Goal: Task Accomplishment & Management: Manage account settings

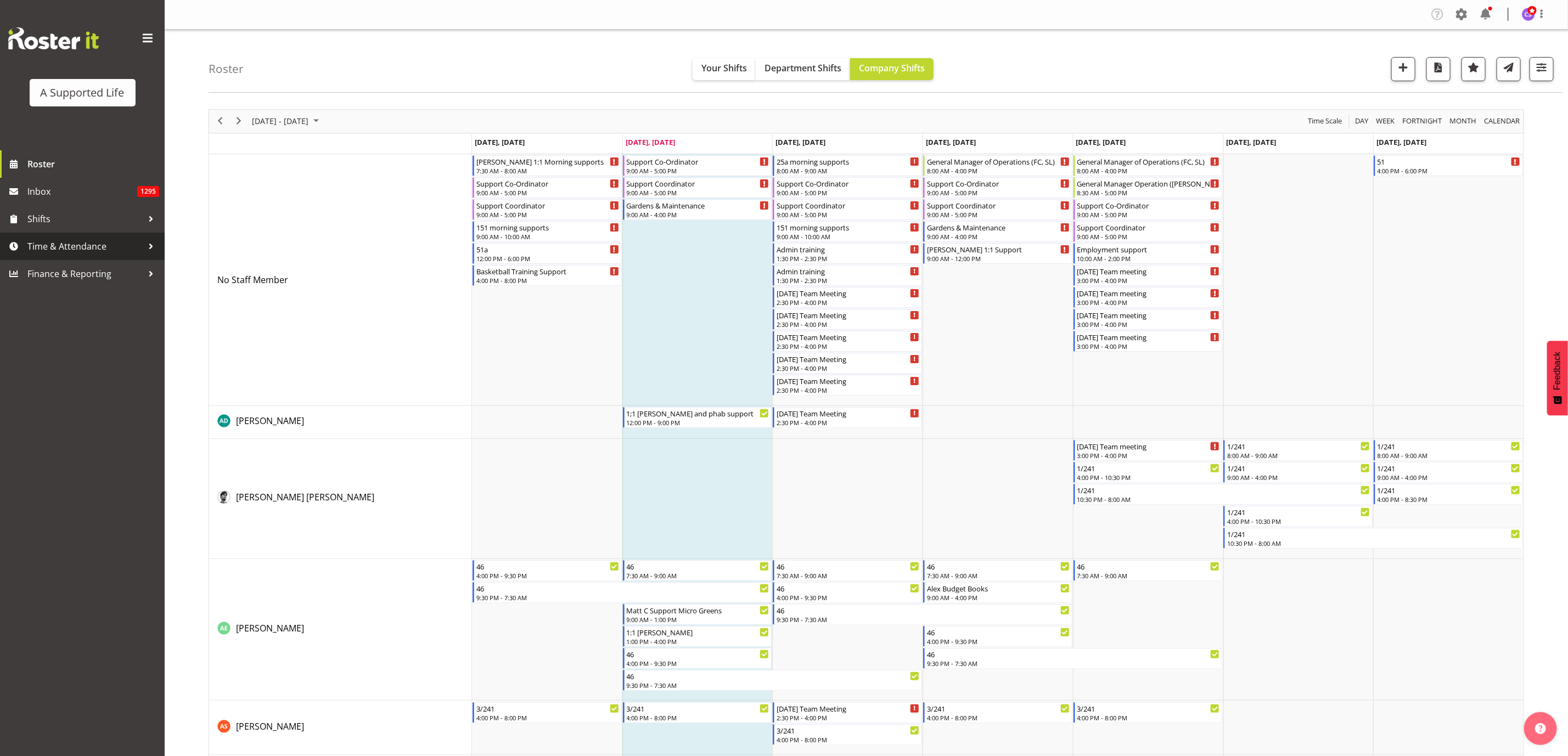
click at [94, 244] on span "Time & Attendance" at bounding box center [85, 246] width 115 height 16
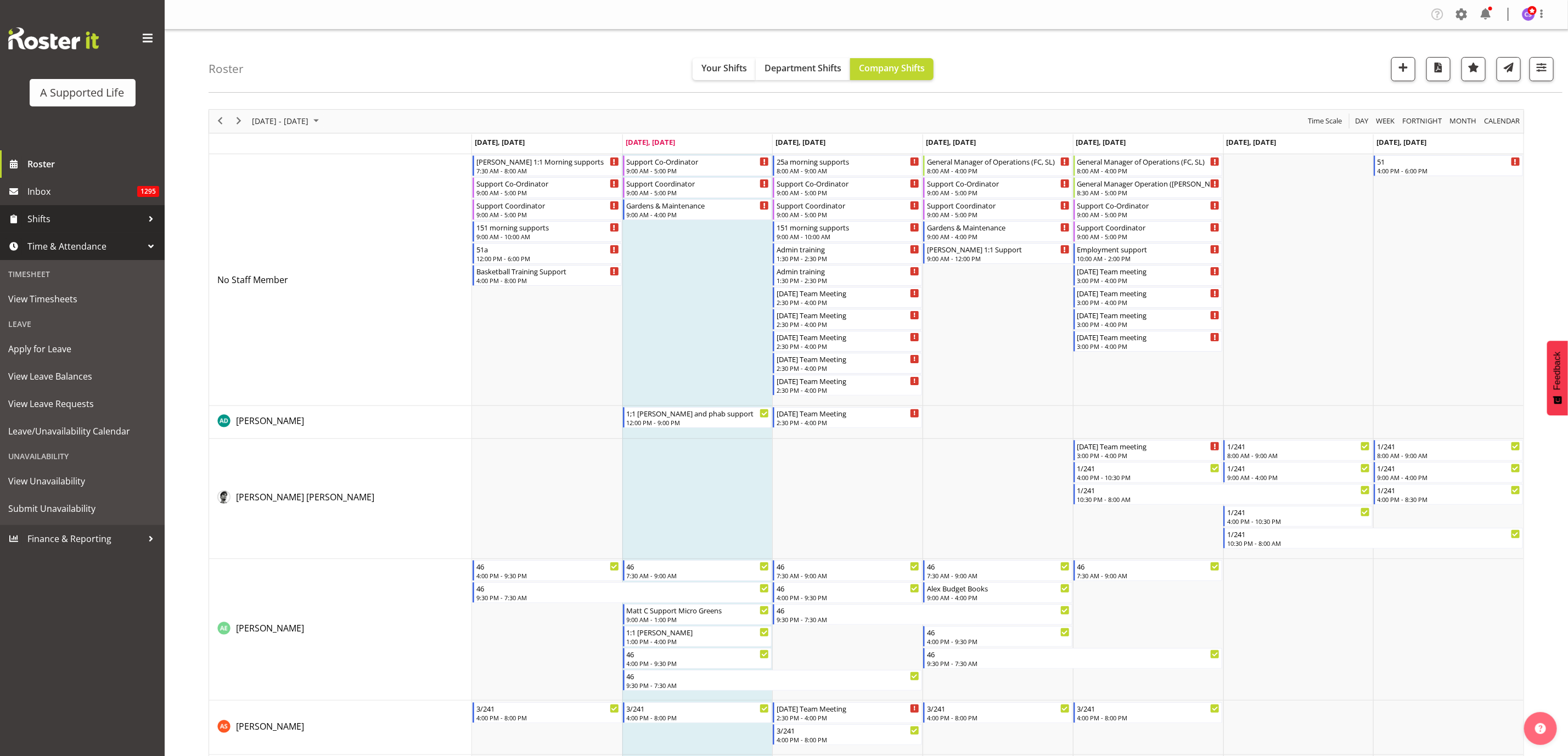
click at [89, 218] on span "Shifts" at bounding box center [85, 219] width 115 height 16
click at [65, 353] on span "View Base Shifts" at bounding box center [82, 358] width 148 height 16
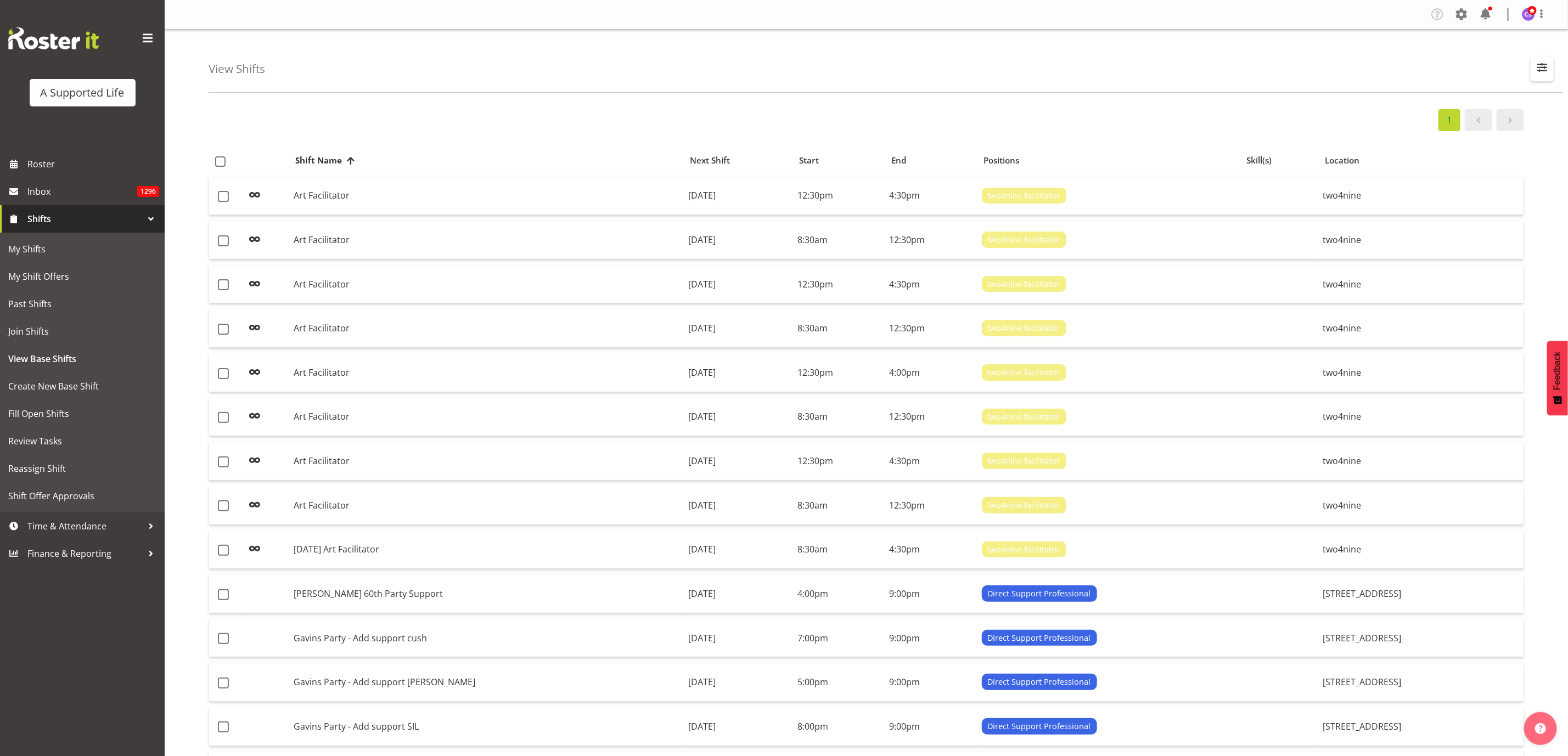
click at [1536, 66] on span "button" at bounding box center [1542, 67] width 14 height 14
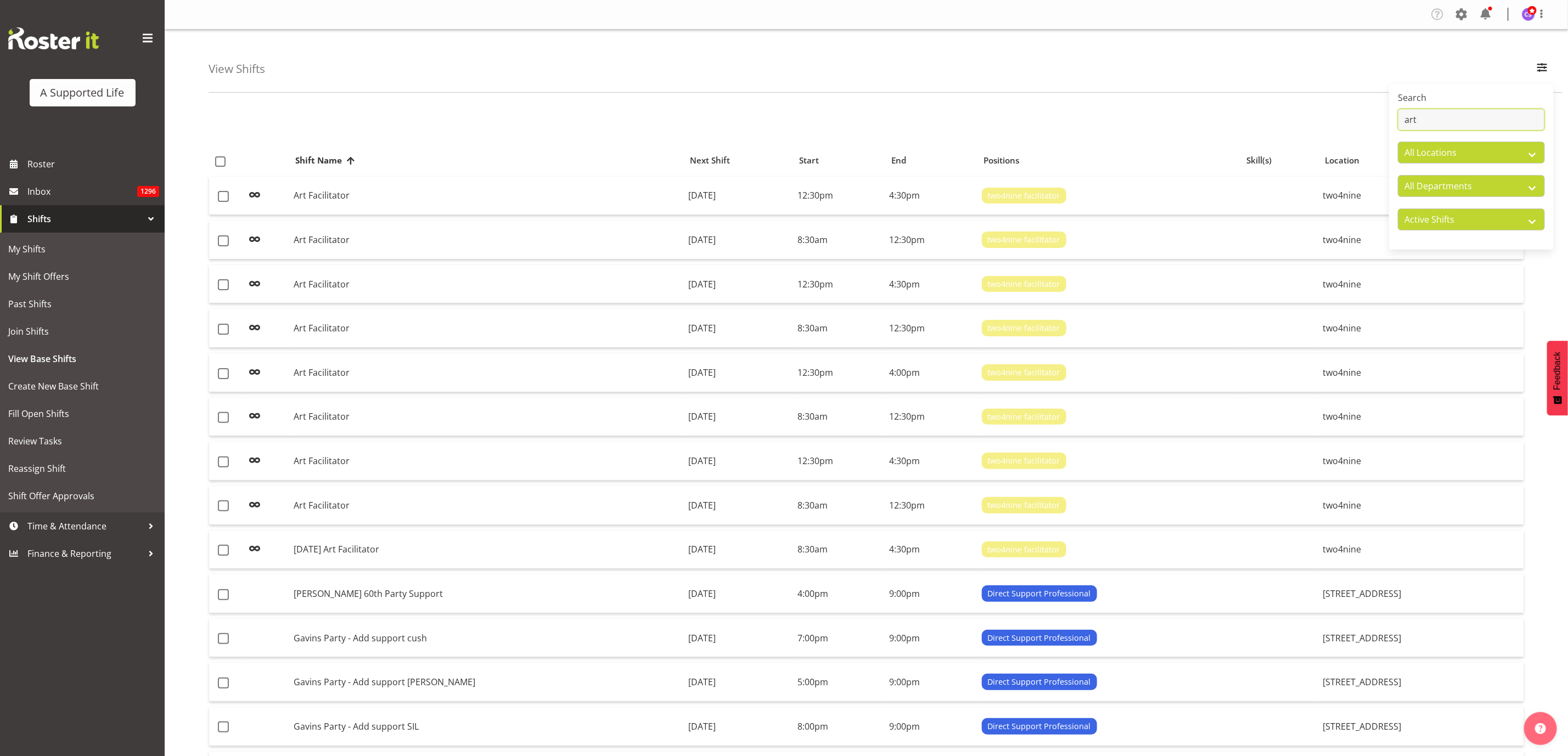
click at [1427, 121] on input "art" at bounding box center [1471, 119] width 147 height 22
type input "a"
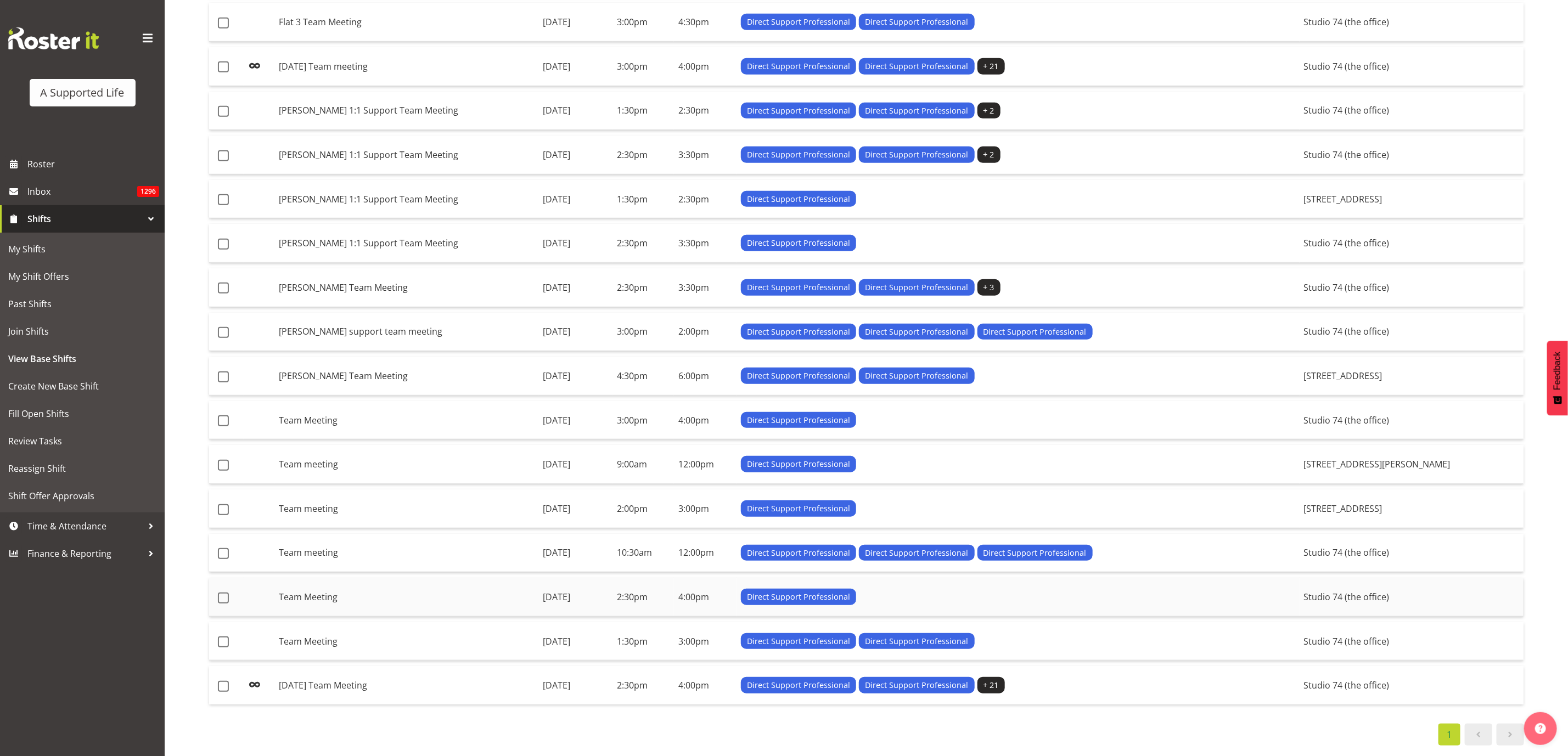
scroll to position [443, 0]
type input "Team mee"
click at [377, 676] on td "[DATE] Team Meeting" at bounding box center [406, 685] width 264 height 39
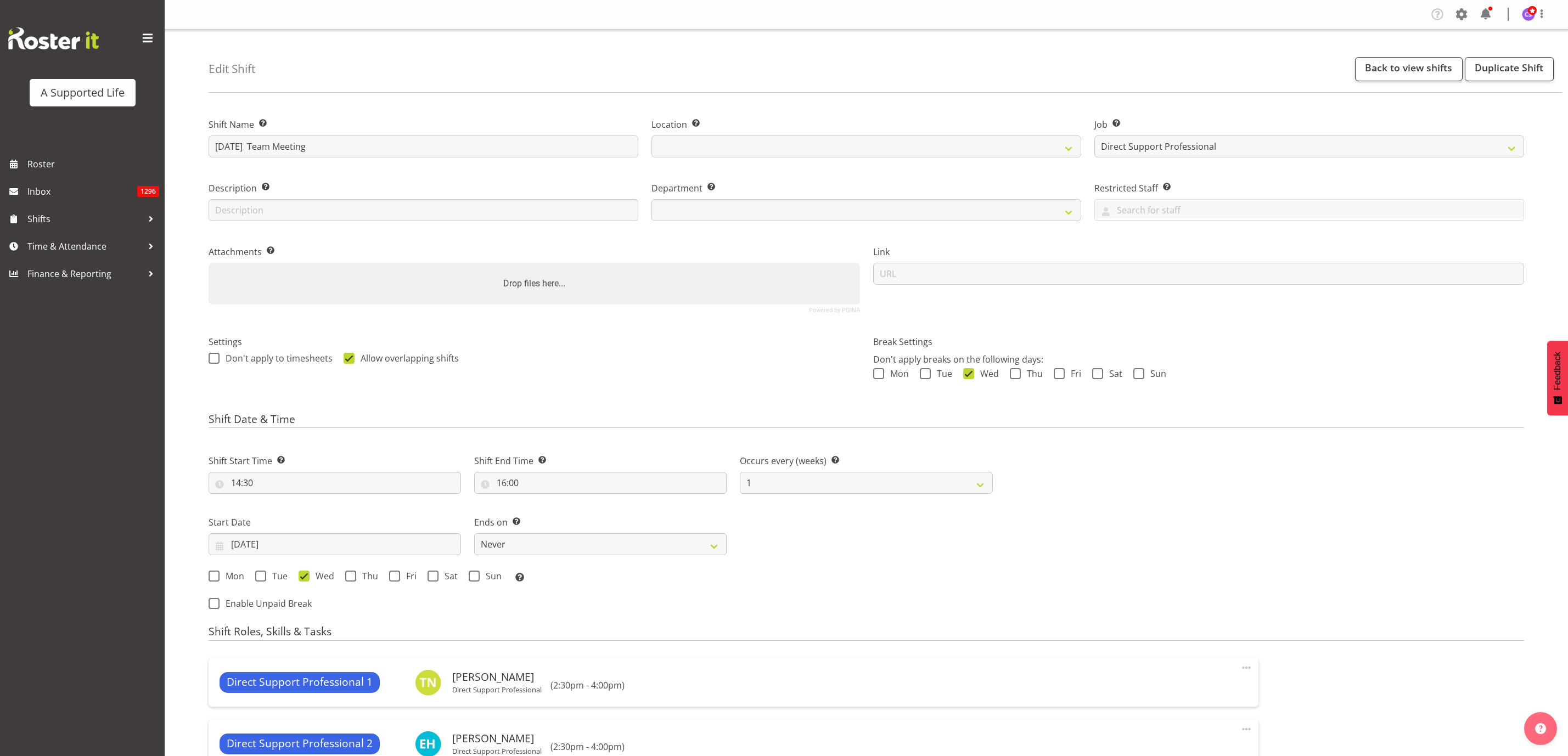
select select "4112"
select select
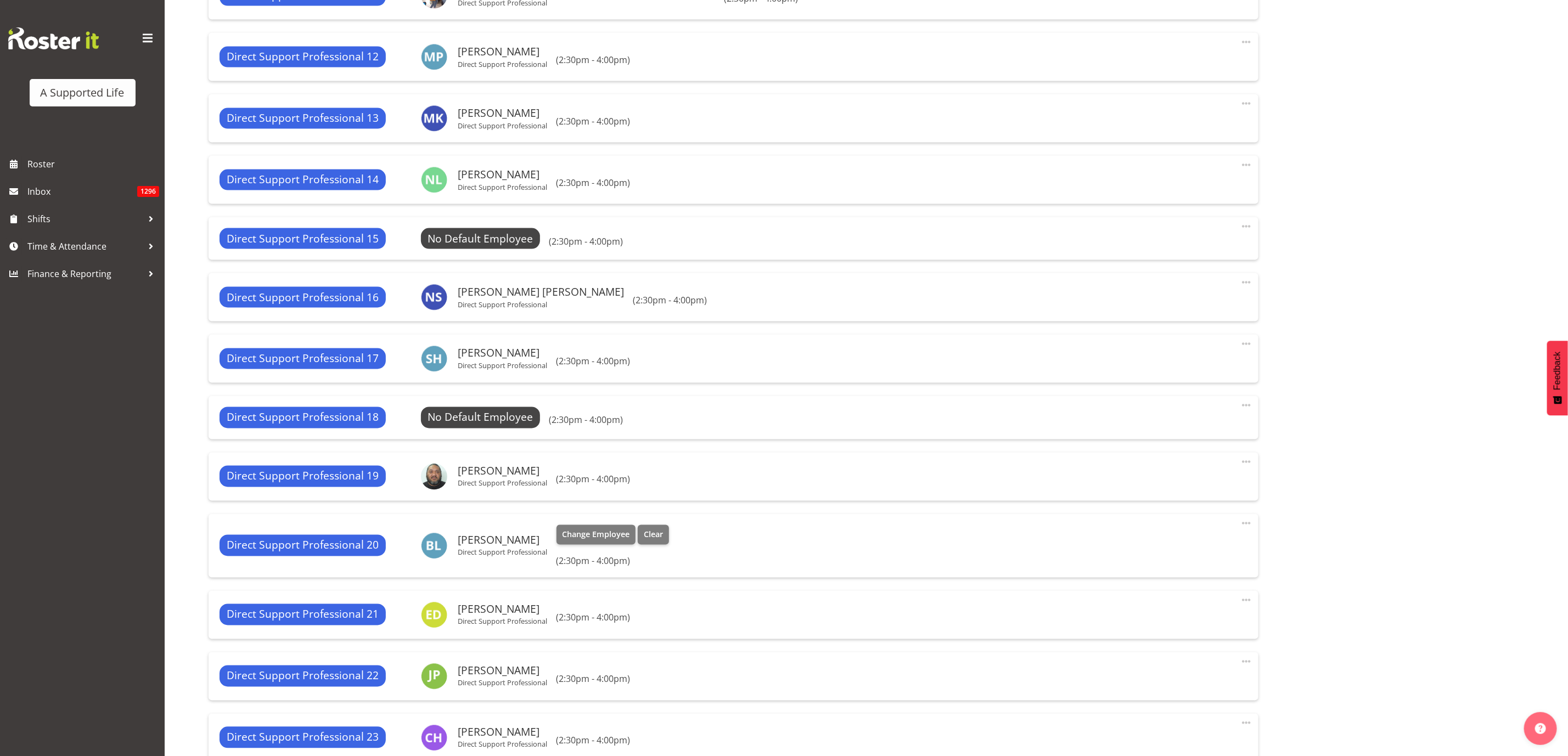
select select "490"
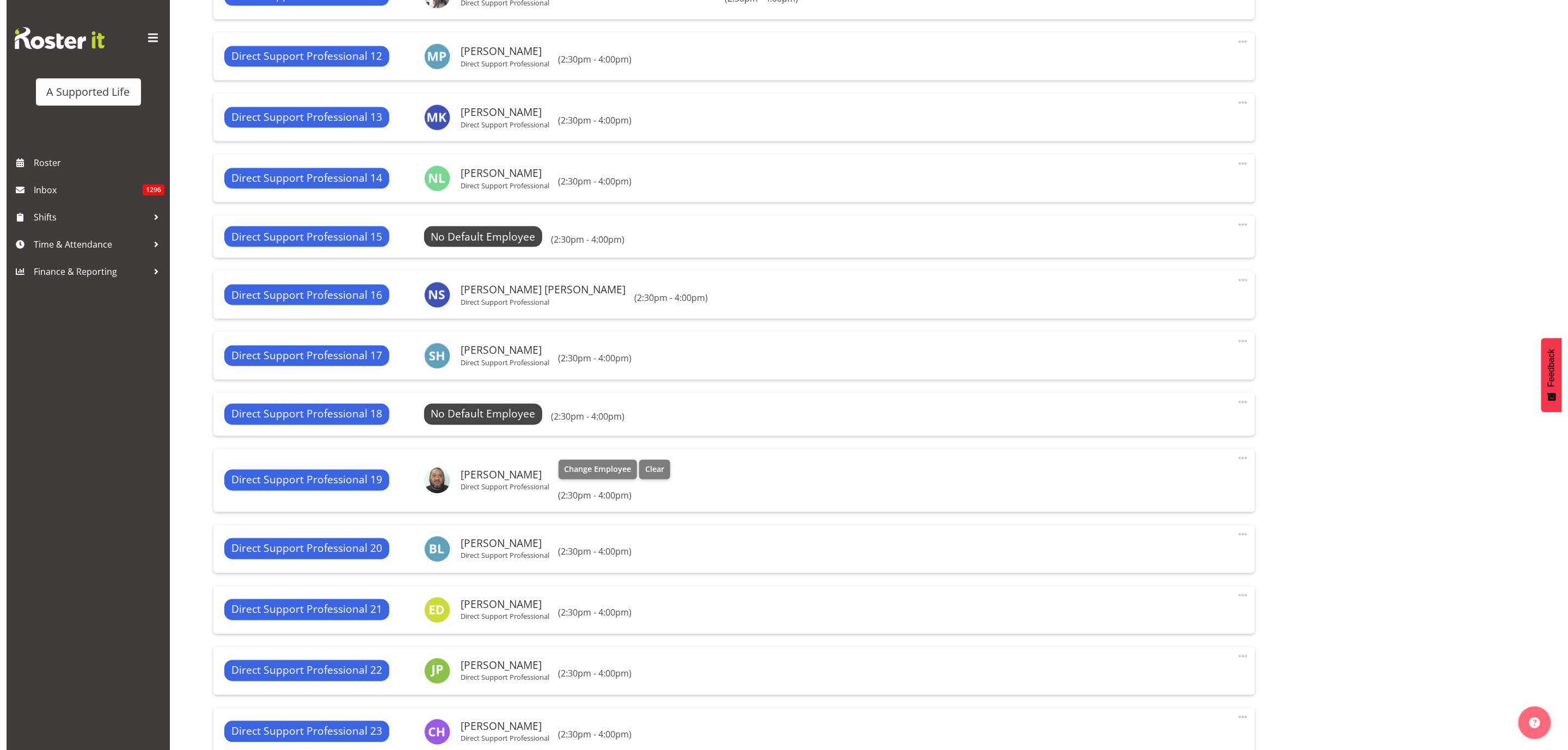
scroll to position [1225, 0]
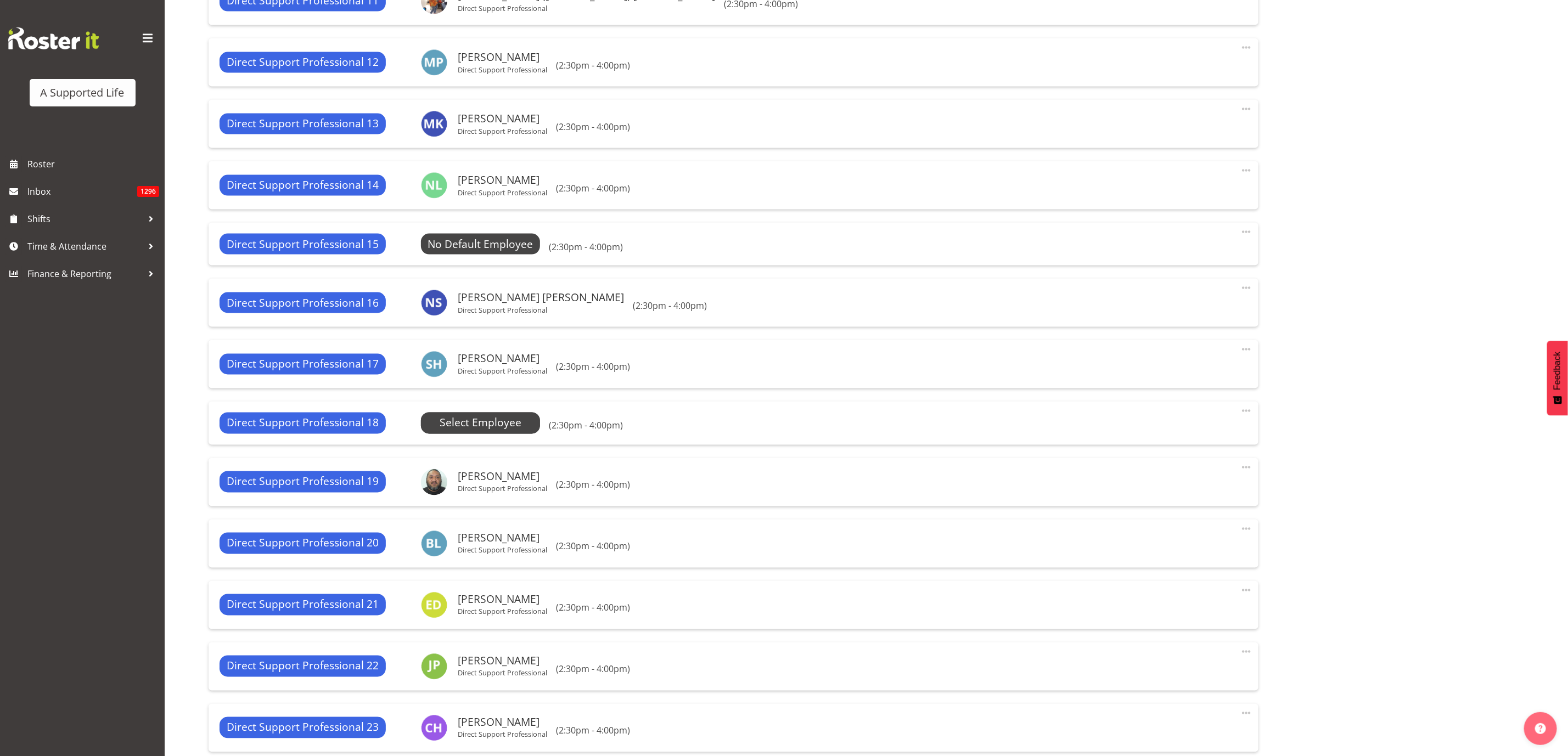
click at [0, 0] on span "Select Employee" at bounding box center [0, 0] width 0 height 0
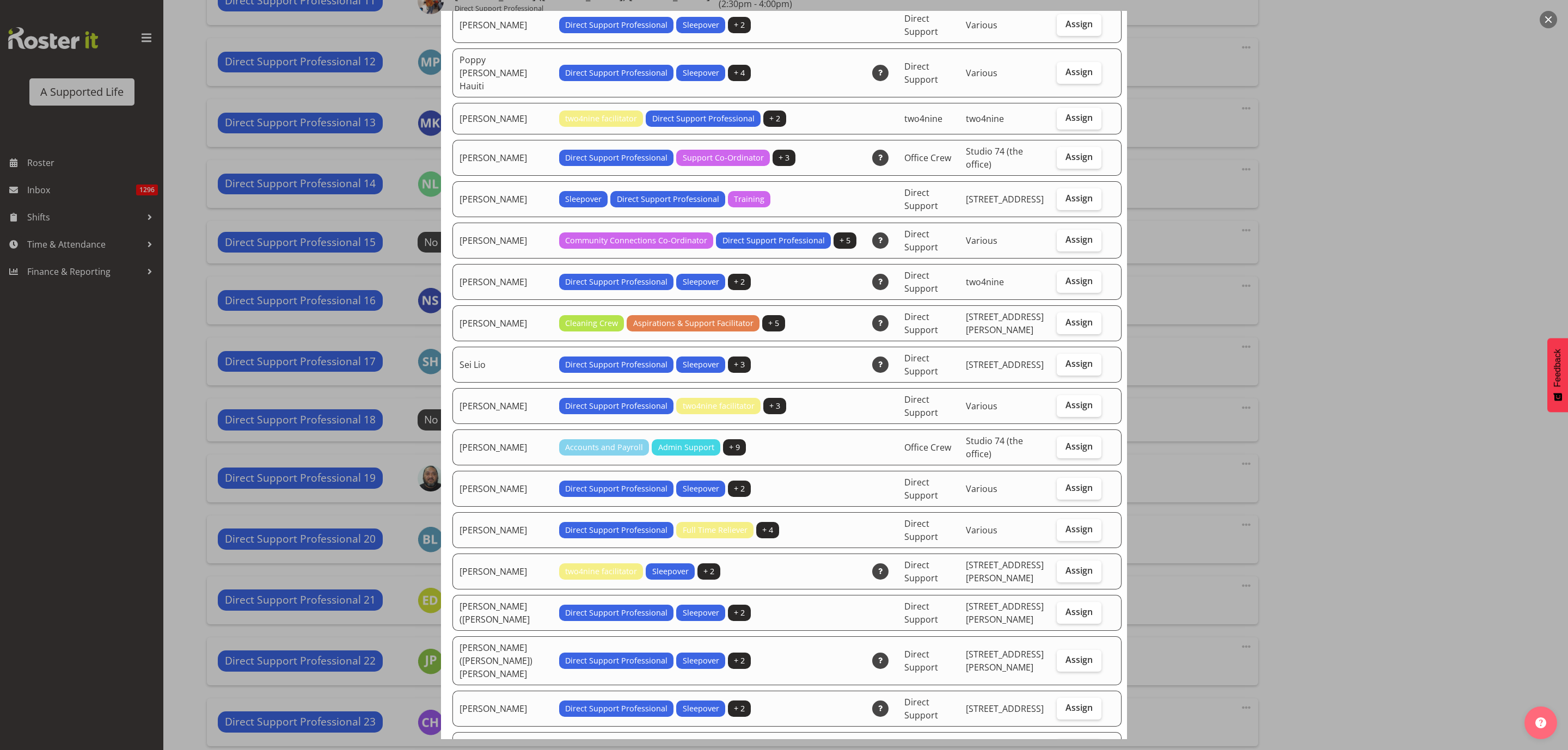
scroll to position [2287, 0]
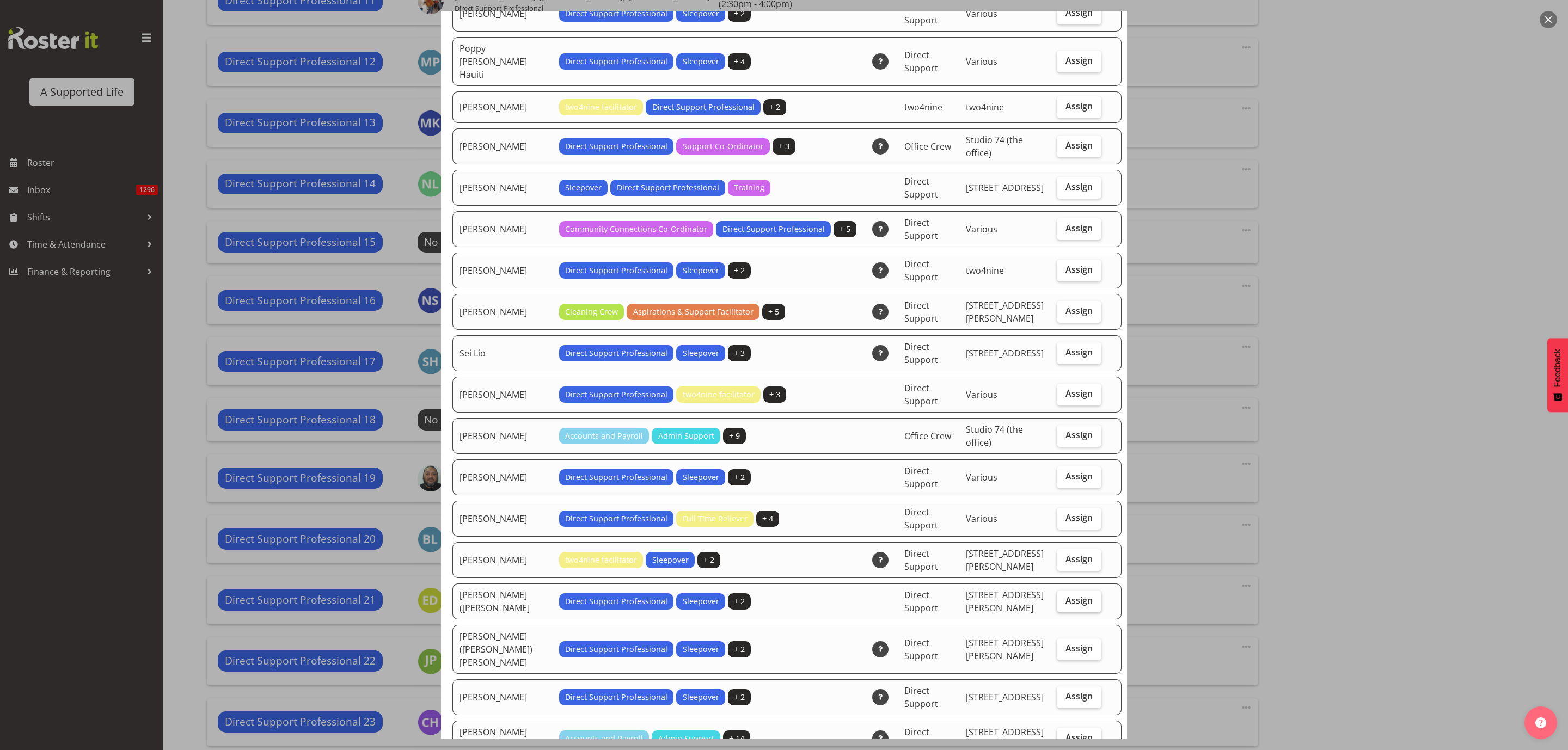
click at [1065, 595] on span "Assign" at bounding box center [1078, 600] width 27 height 11
click at [1064, 598] on input "Assign" at bounding box center [1060, 601] width 7 height 7
checkbox input "true"
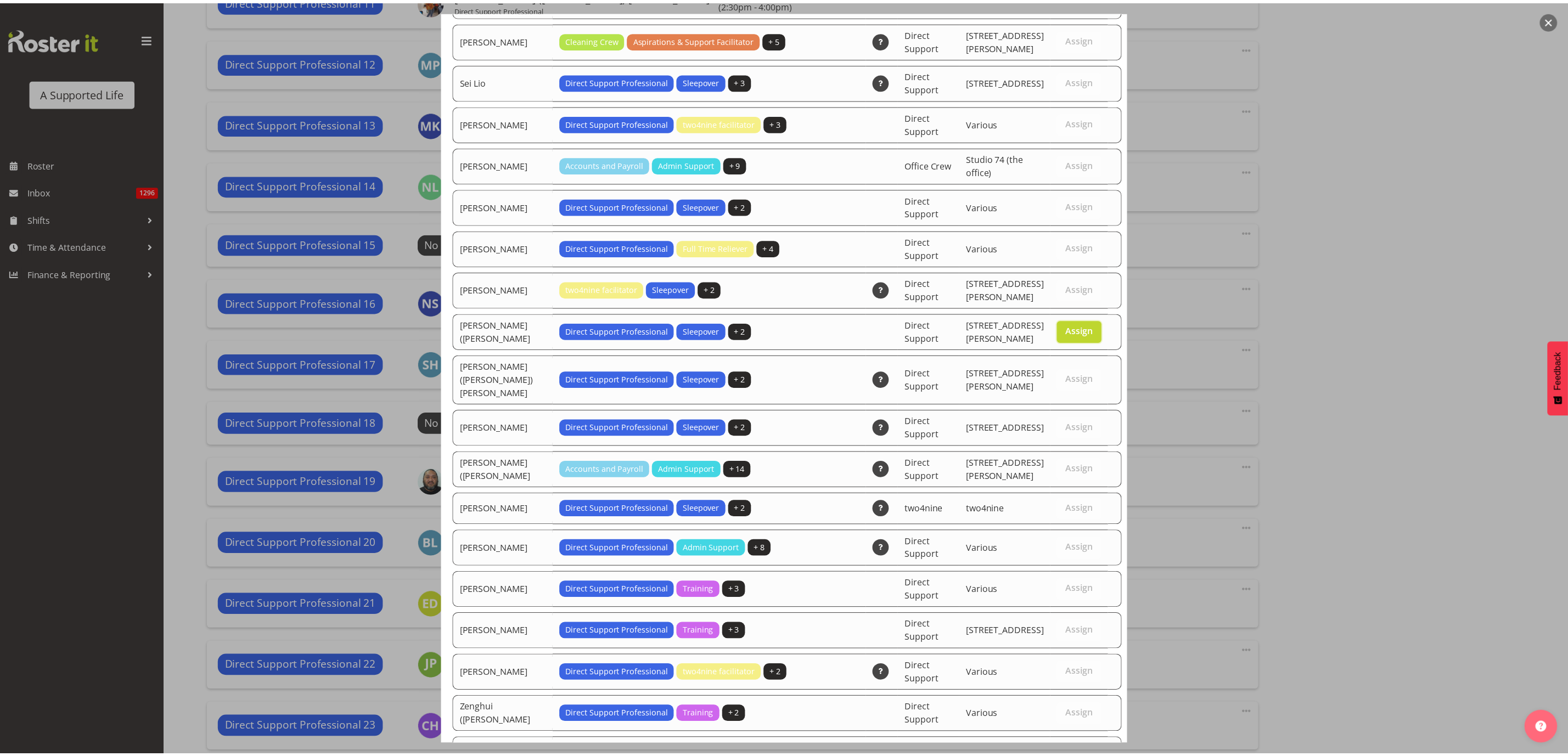
scroll to position [2705, 0]
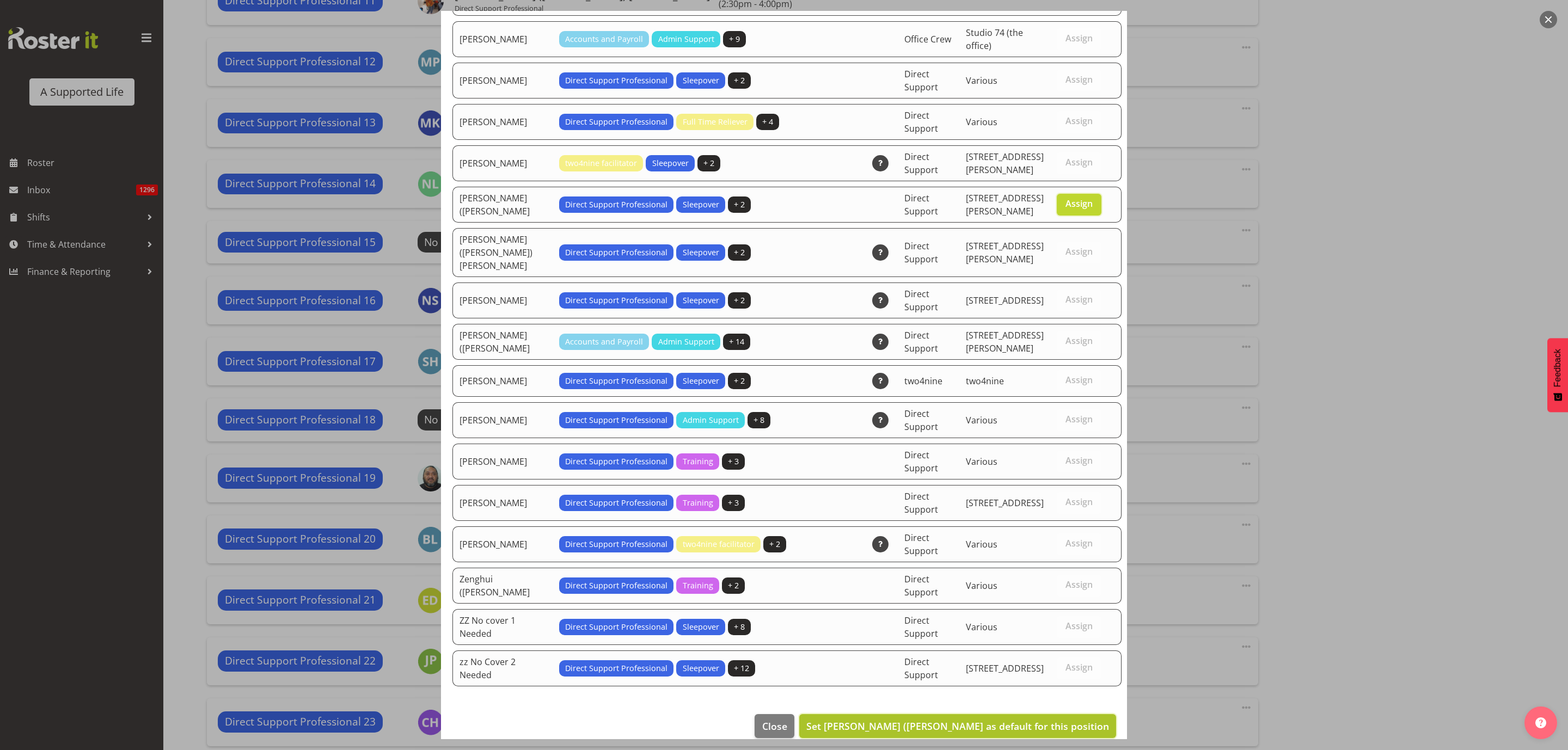
click at [1064, 720] on span "Set Stephanie (Steph) Girsberger as default for this position" at bounding box center [957, 727] width 303 height 13
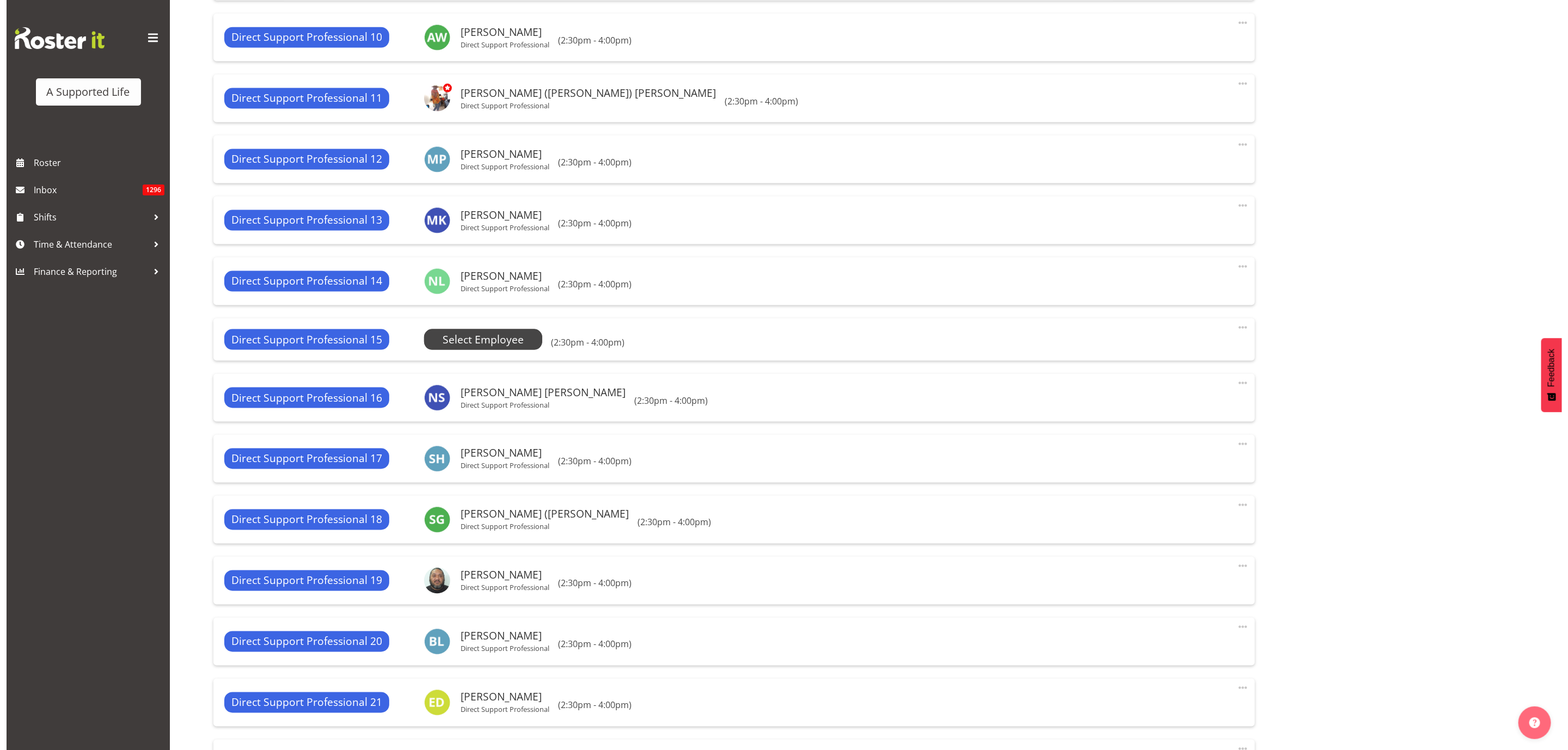
scroll to position [1109, 0]
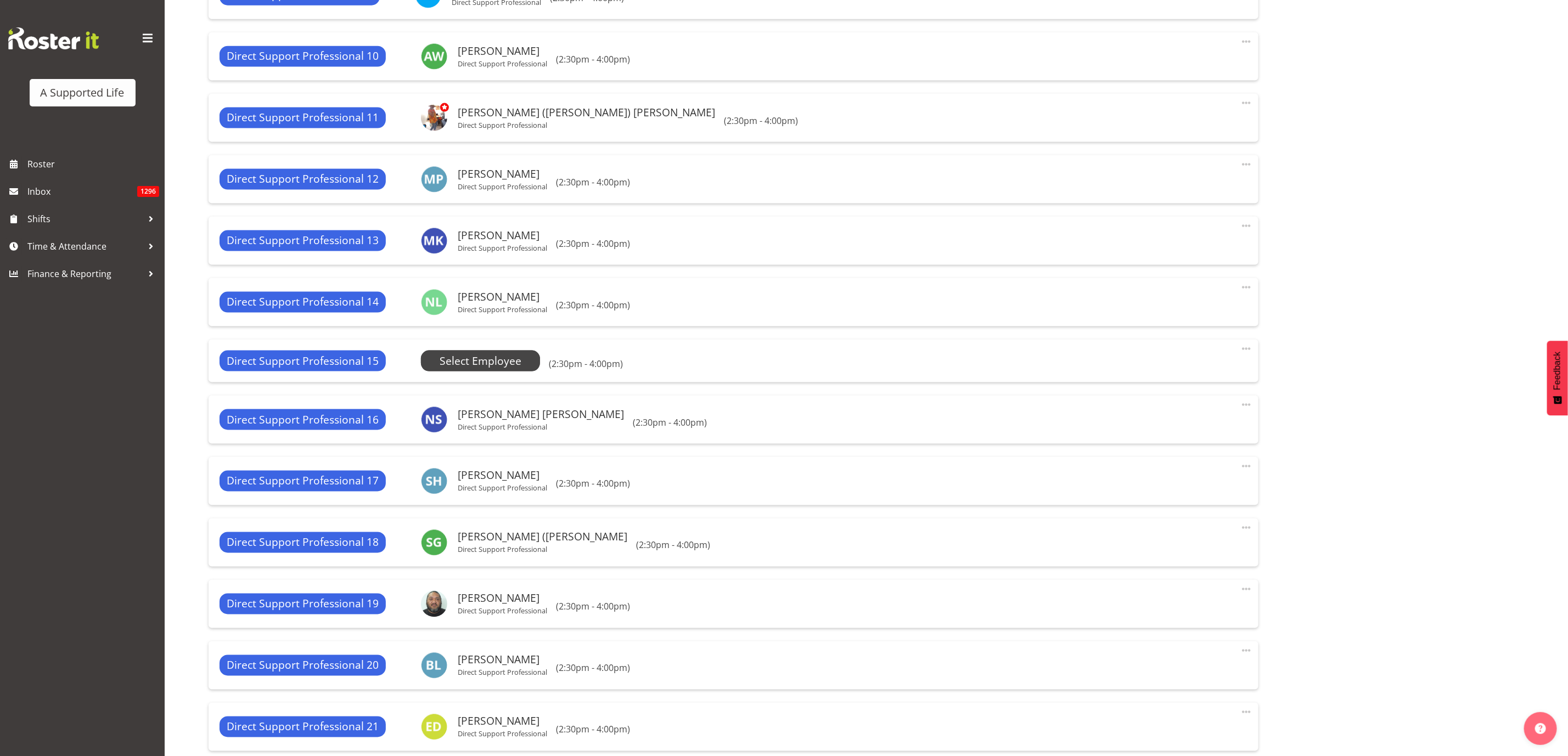
click at [468, 364] on span "Select Employee" at bounding box center [480, 361] width 82 height 16
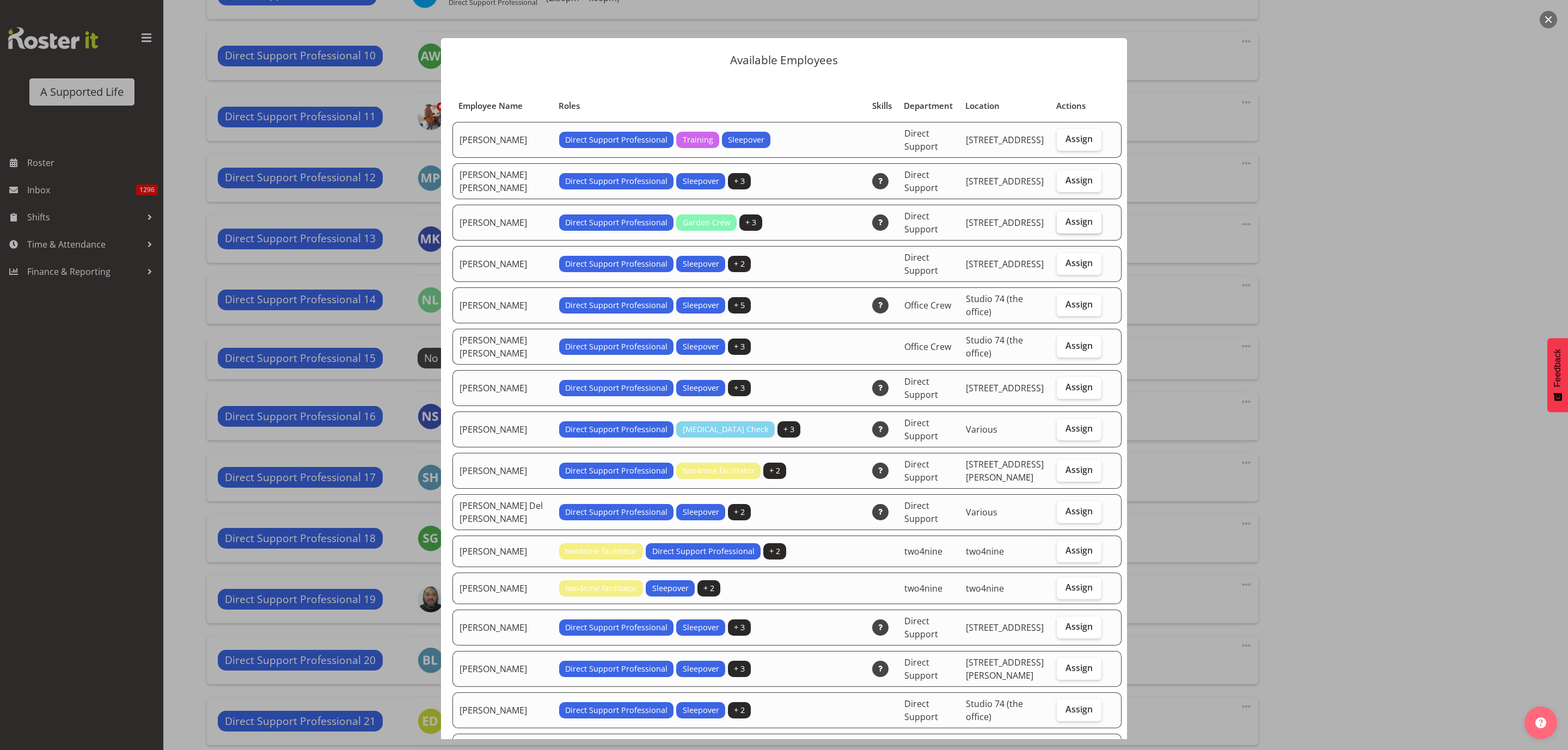
click at [1065, 224] on span "Assign" at bounding box center [1078, 222] width 27 height 11
click at [1057, 224] on input "Assign" at bounding box center [1060, 222] width 7 height 7
checkbox input "true"
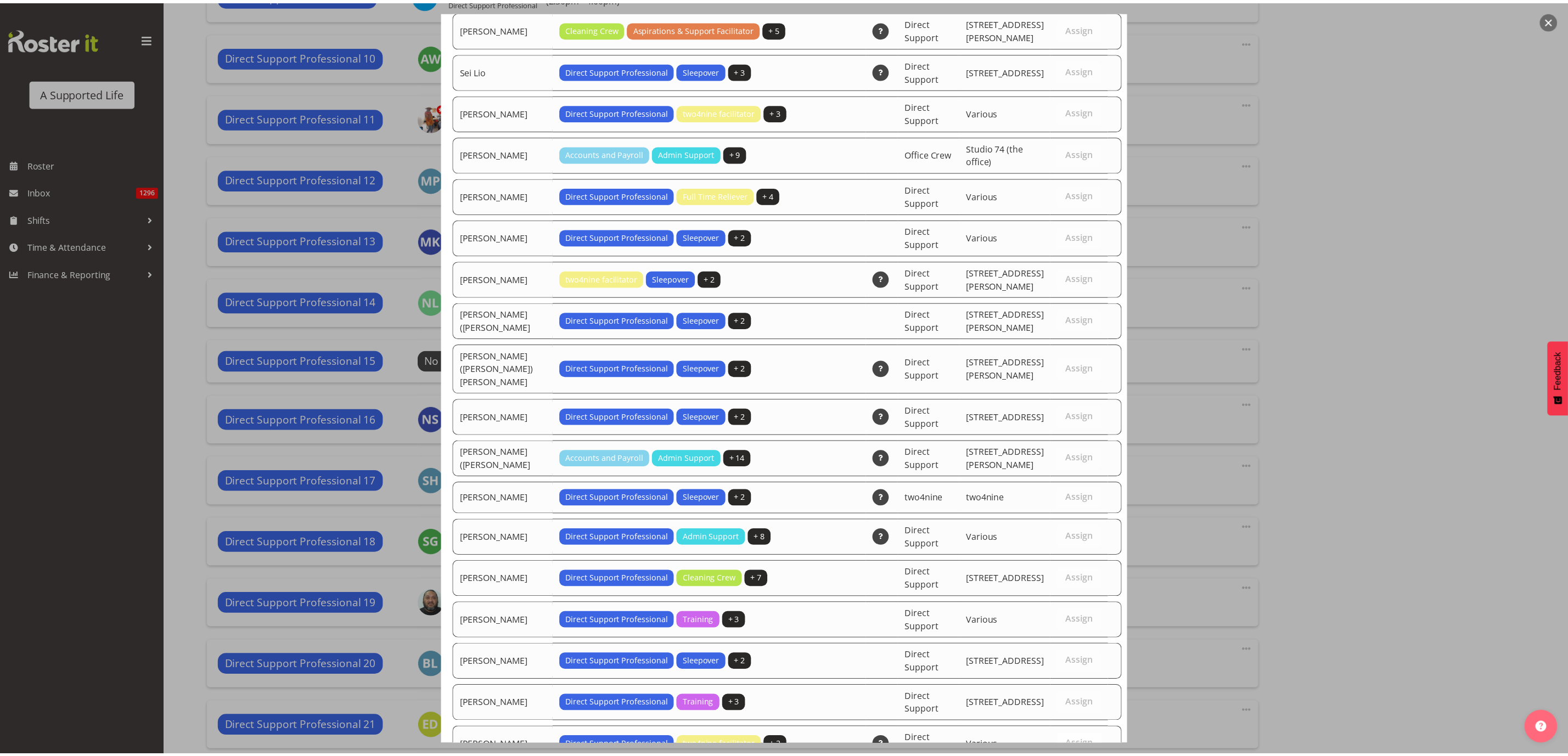
scroll to position [3542, 0]
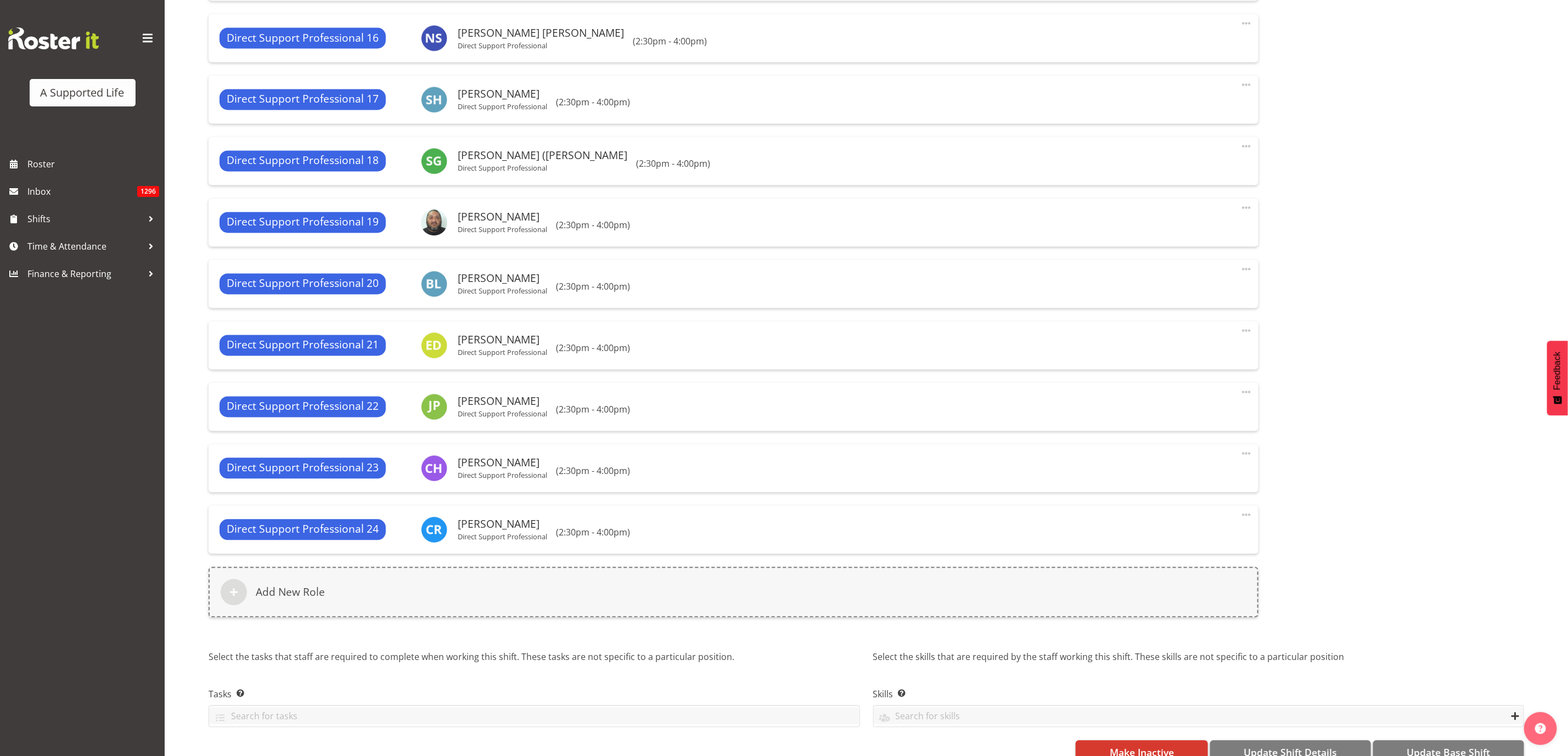
scroll to position [1535, 0]
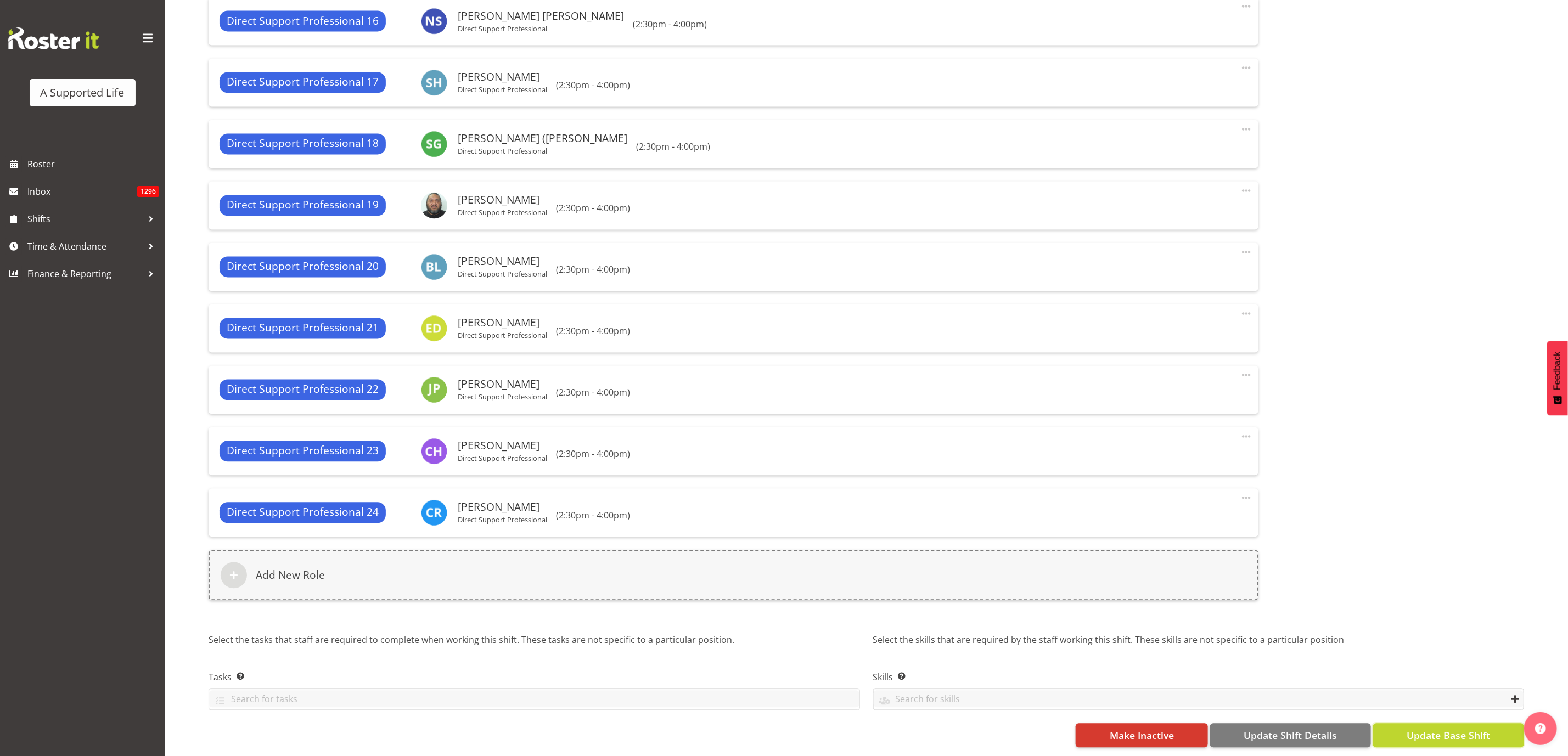
click at [1438, 729] on span "Update Base Shift" at bounding box center [1447, 735] width 84 height 14
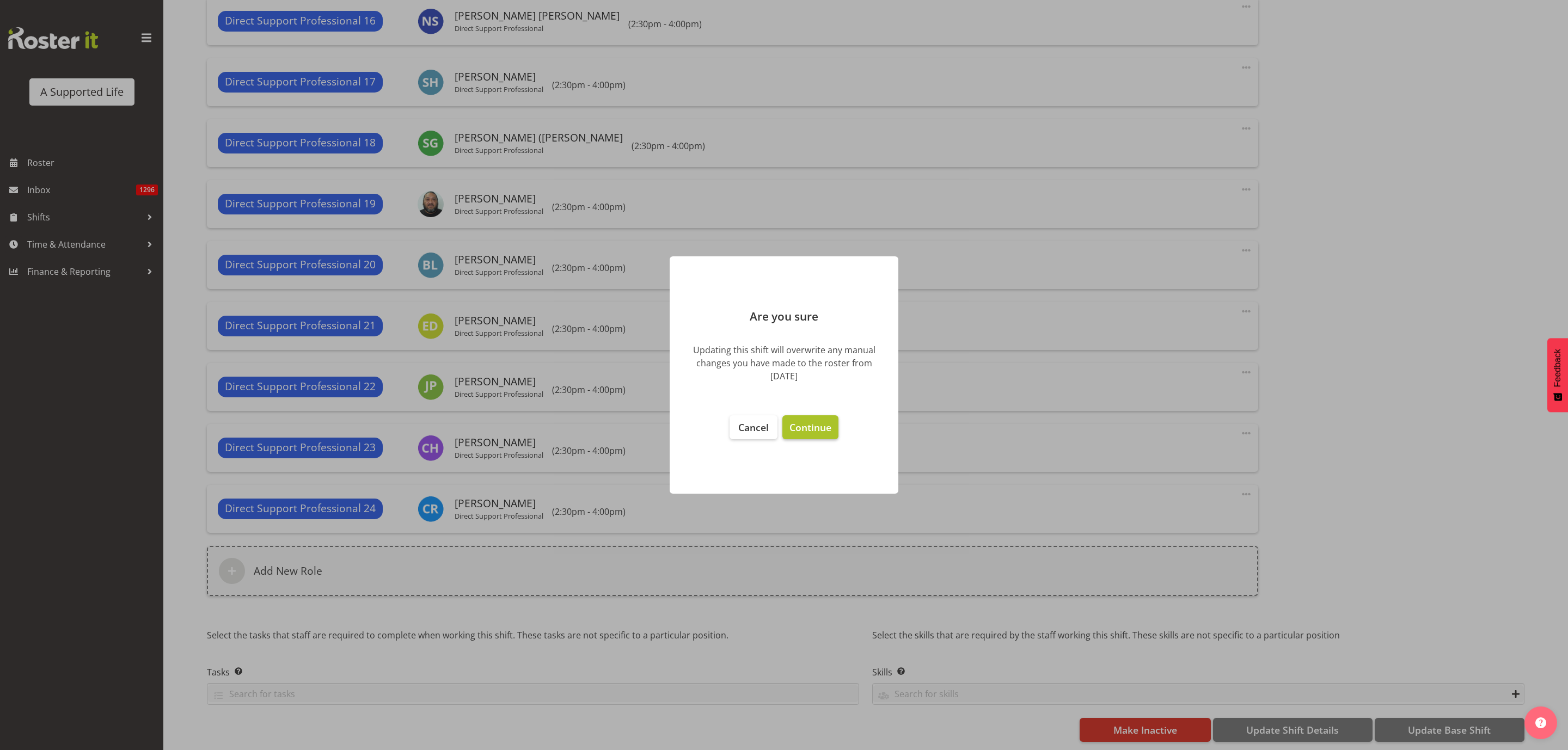
click at [810, 425] on span "Continue" at bounding box center [810, 427] width 42 height 13
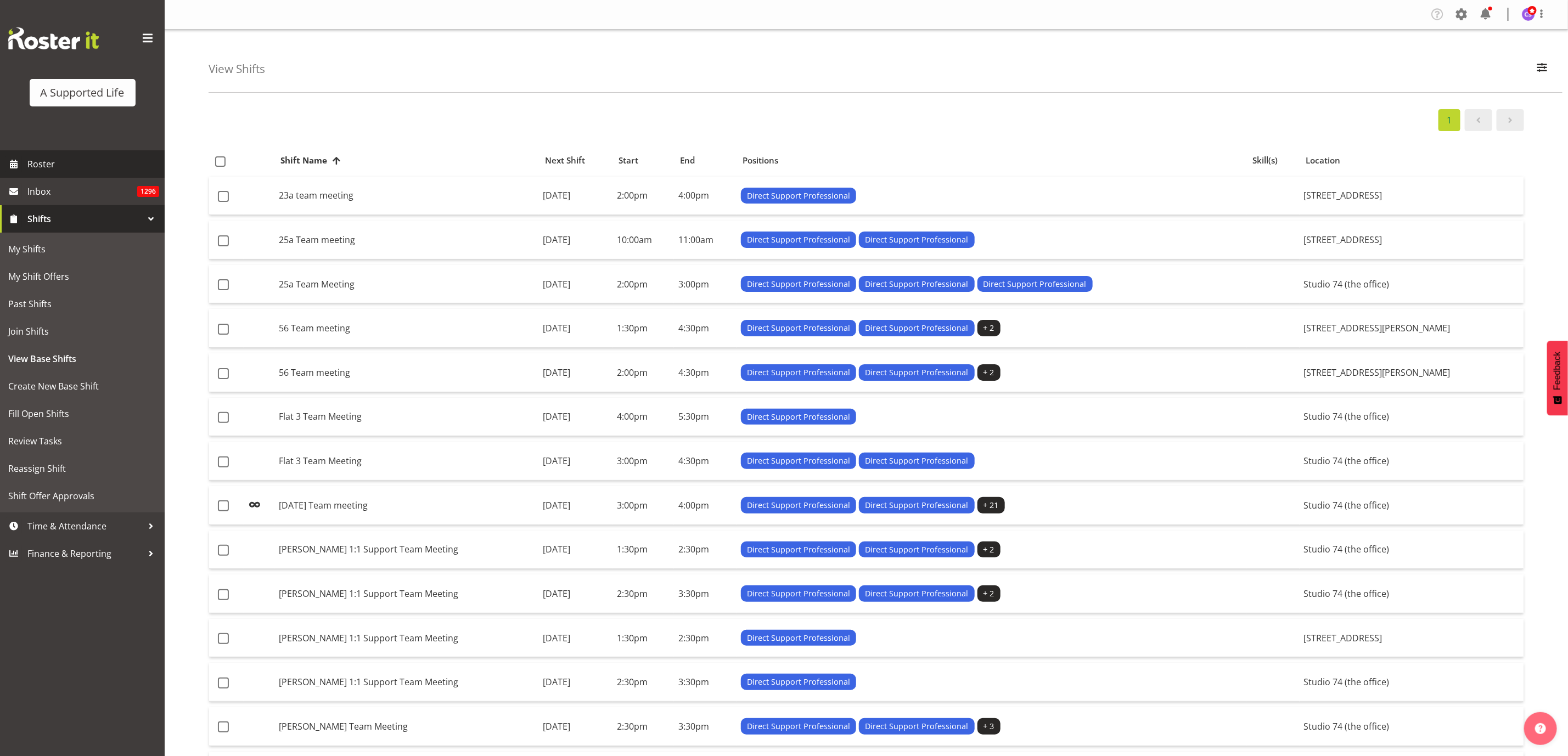
click at [46, 172] on span "Roster" at bounding box center [93, 163] width 132 height 16
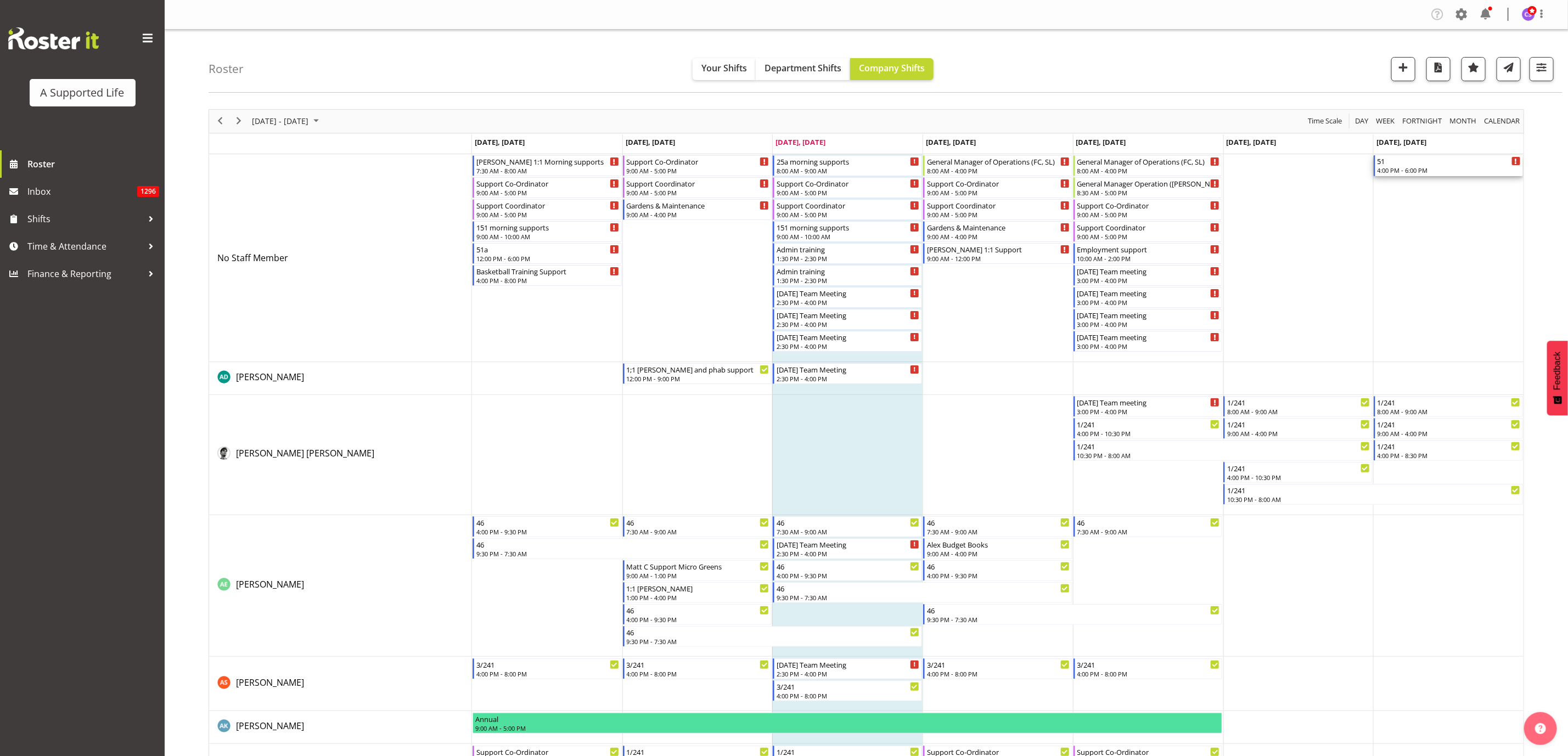
drag, startPoint x: 1446, startPoint y: 174, endPoint x: 1442, endPoint y: 169, distance: 6.4
click at [1442, 169] on div "4:00 PM - 6:00 PM" at bounding box center [1448, 170] width 143 height 8
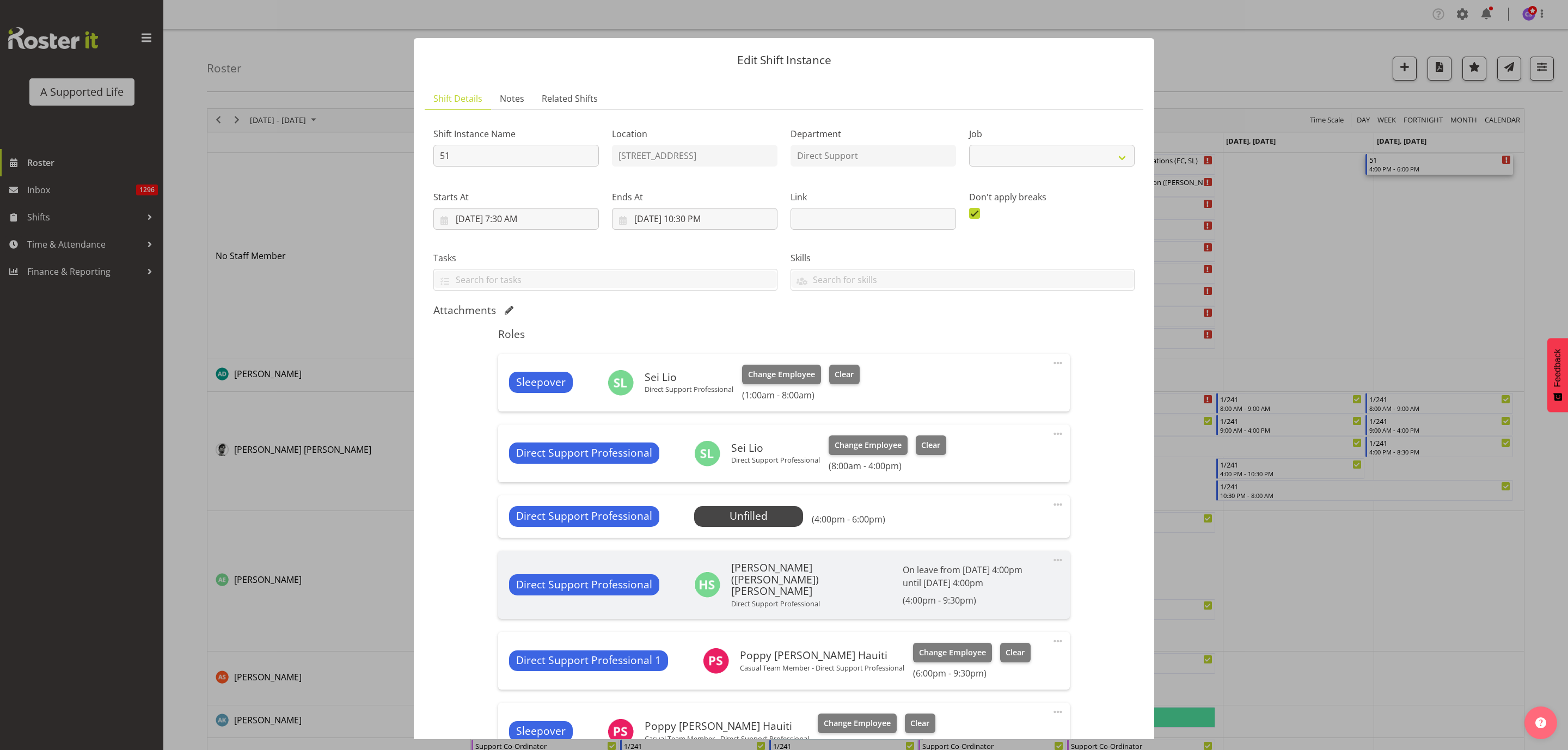
select select "4112"
click at [750, 518] on span "Select Employee" at bounding box center [748, 516] width 81 height 16
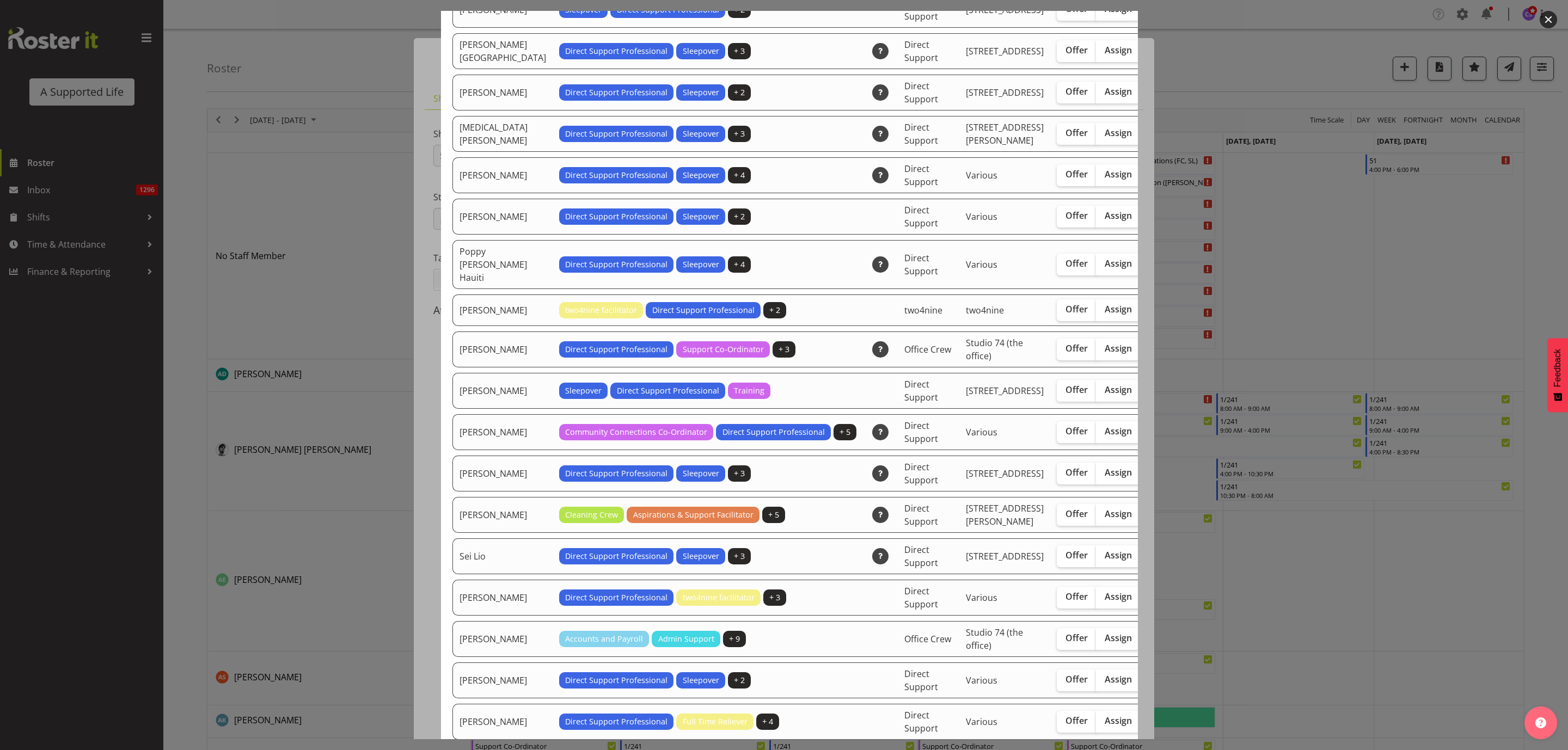
scroll to position [2695, 0]
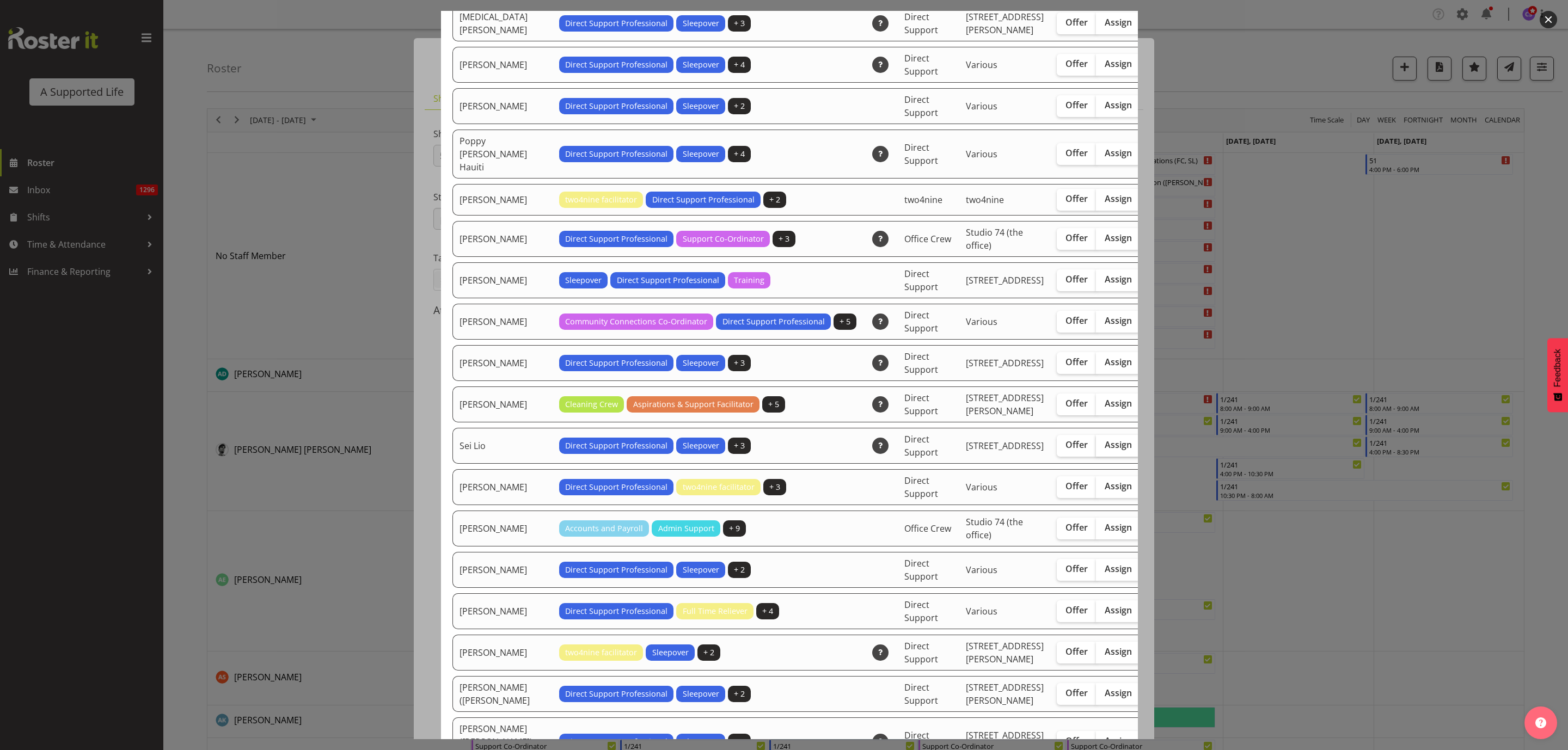
click at [1104, 451] on span "Assign" at bounding box center [1117, 445] width 27 height 11
click at [1096, 449] on input "Assign" at bounding box center [1100, 445] width 7 height 7
checkbox input "true"
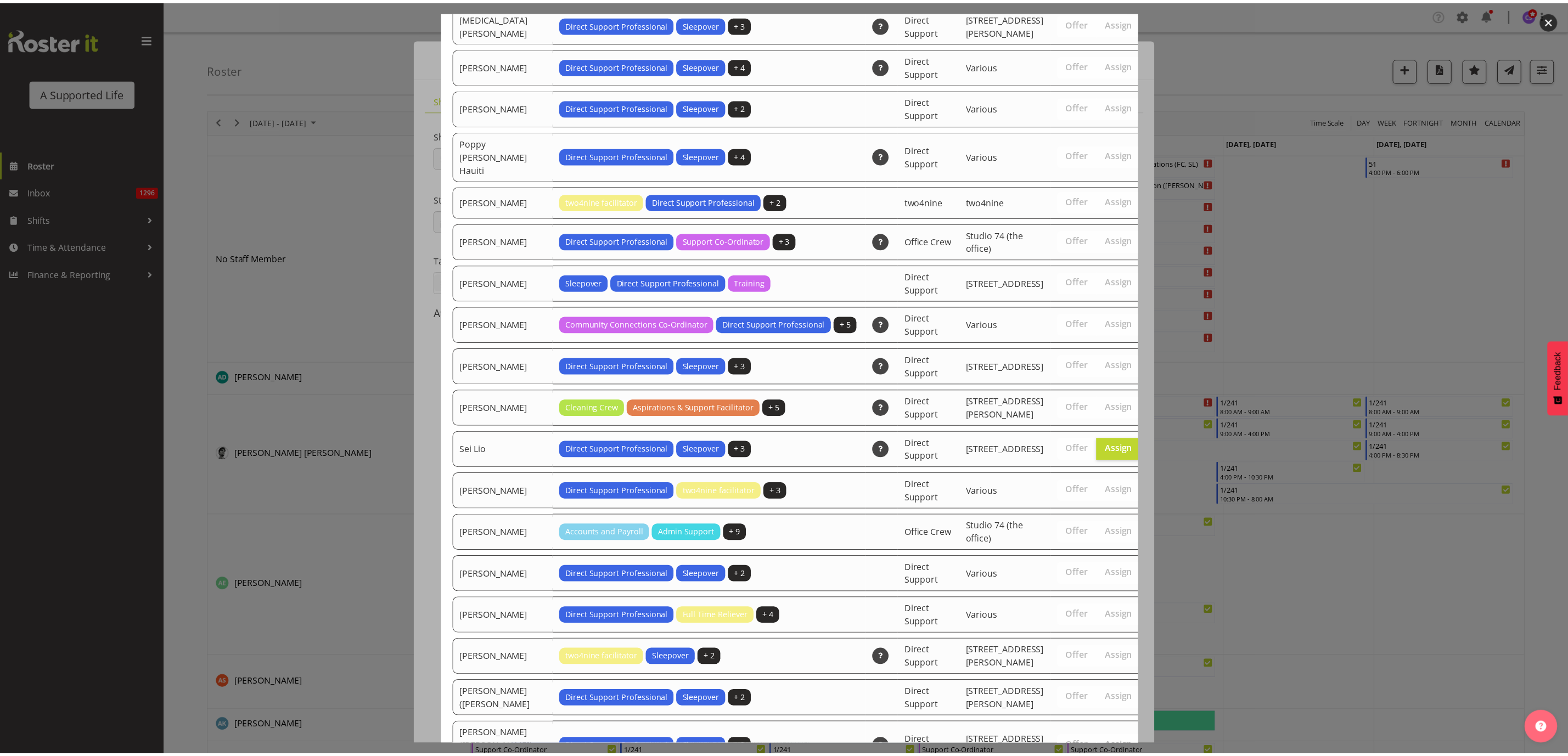
scroll to position [3514, 0]
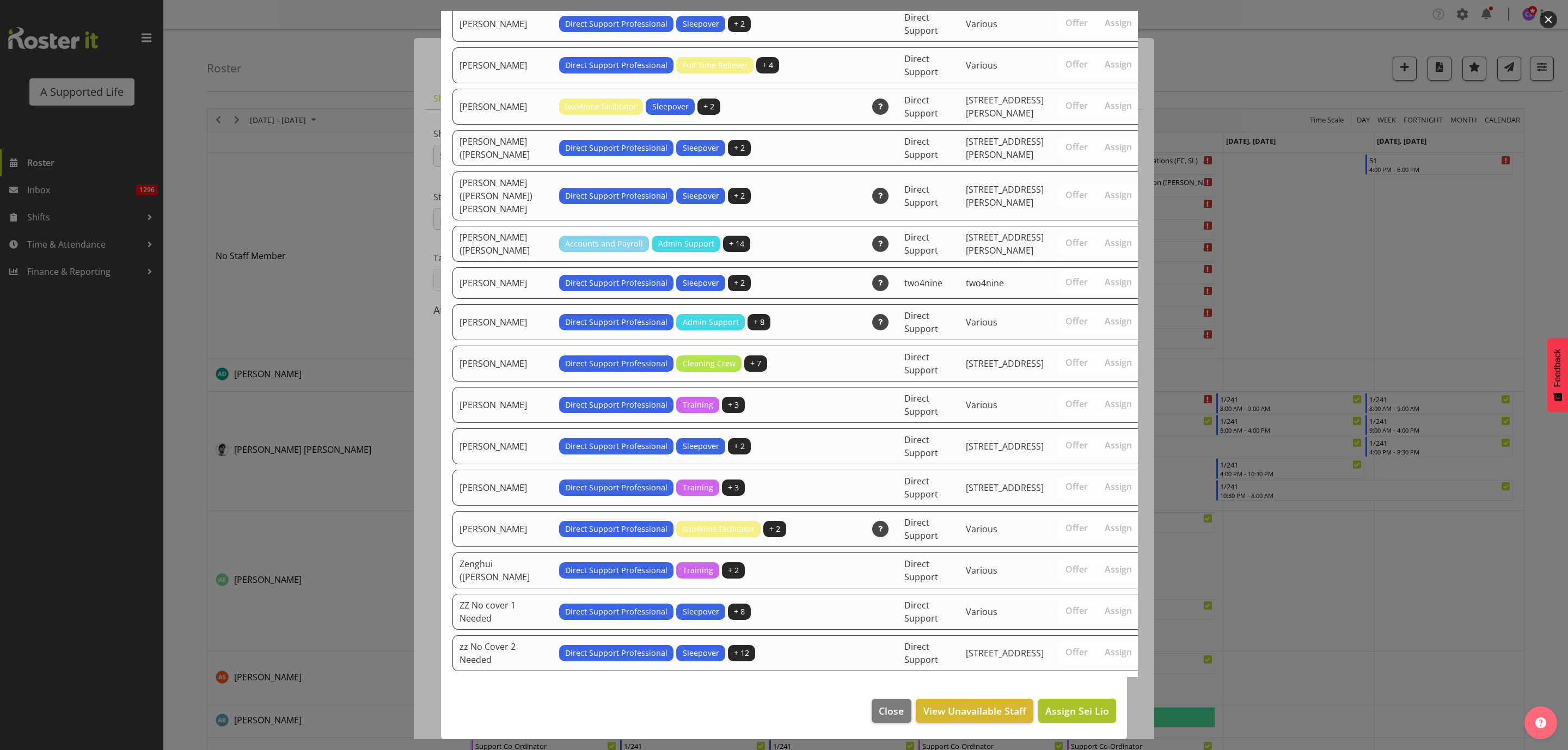
click at [1074, 713] on span "Assign Sei Lio" at bounding box center [1077, 711] width 64 height 13
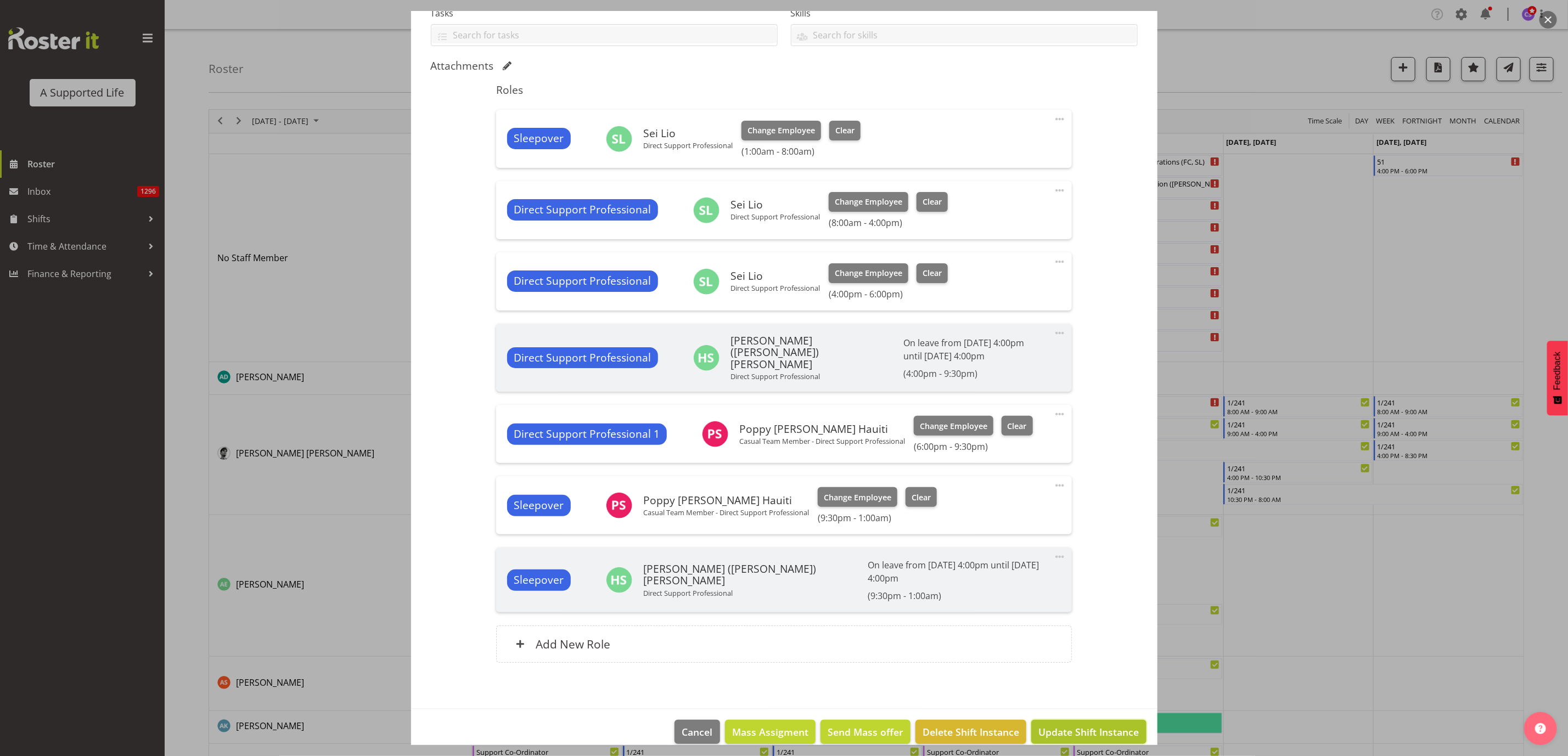
click at [1096, 725] on span "Update Shift Instance" at bounding box center [1088, 731] width 101 height 14
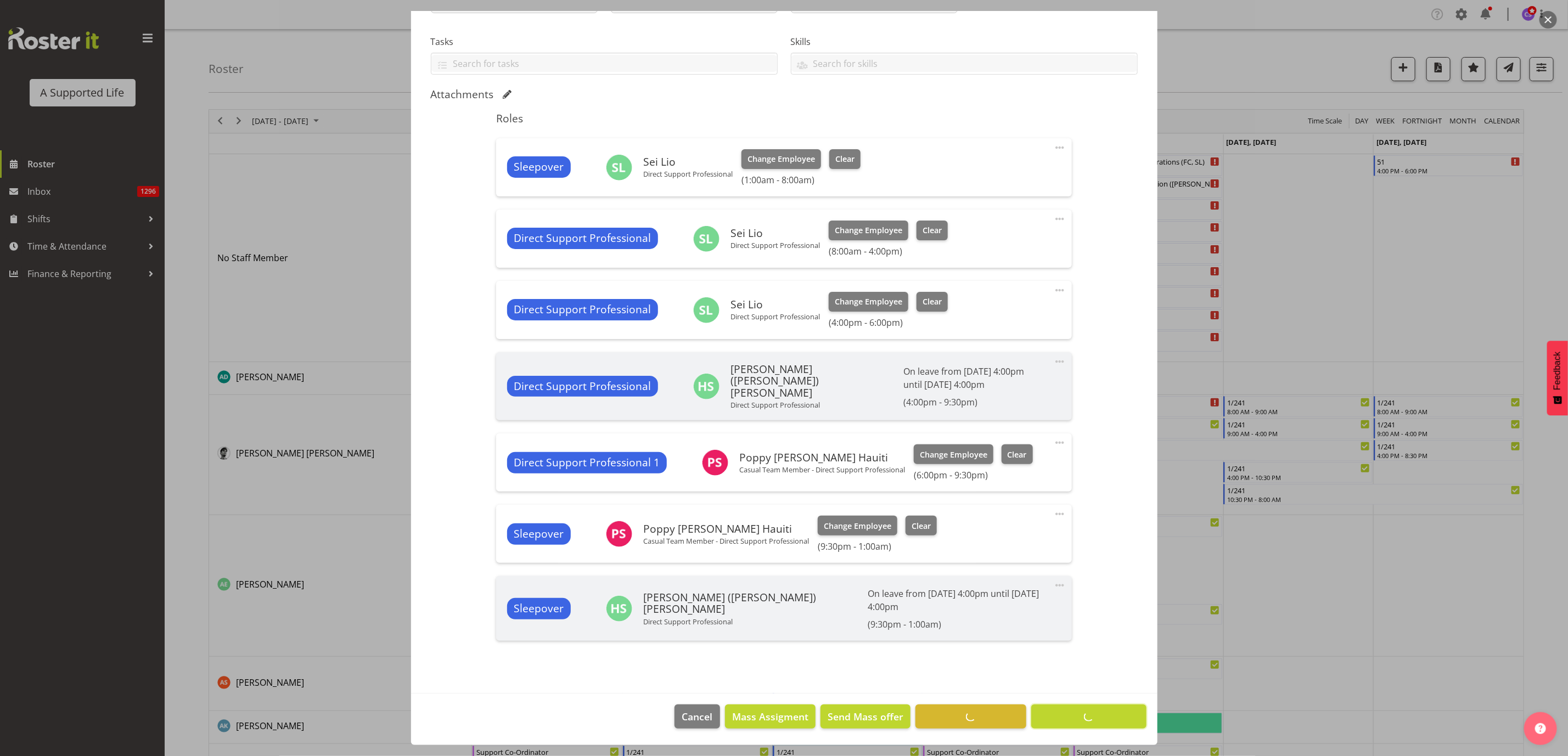
scroll to position [203, 0]
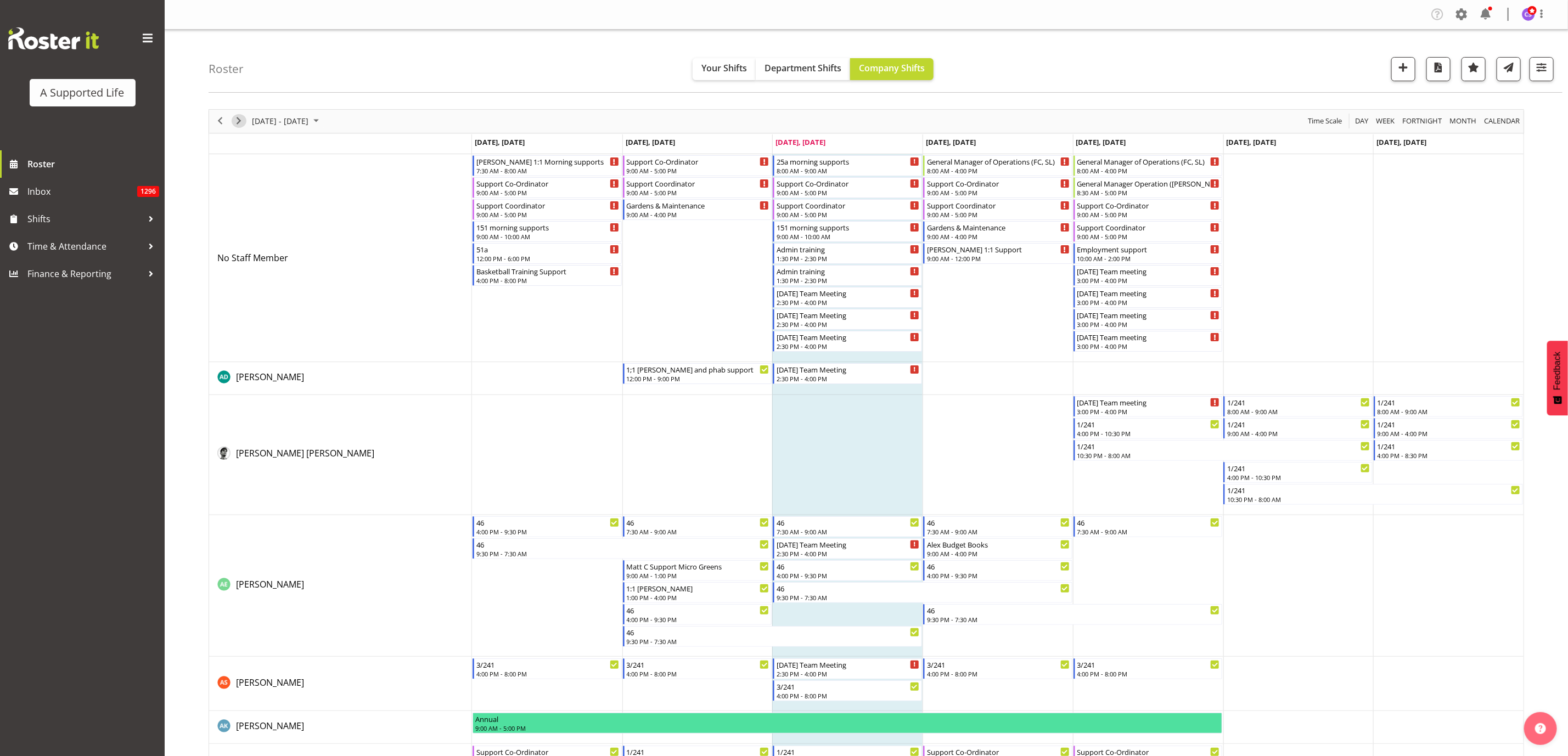
click at [236, 123] on span "Next" at bounding box center [238, 121] width 13 height 14
